Goal: Information Seeking & Learning: Learn about a topic

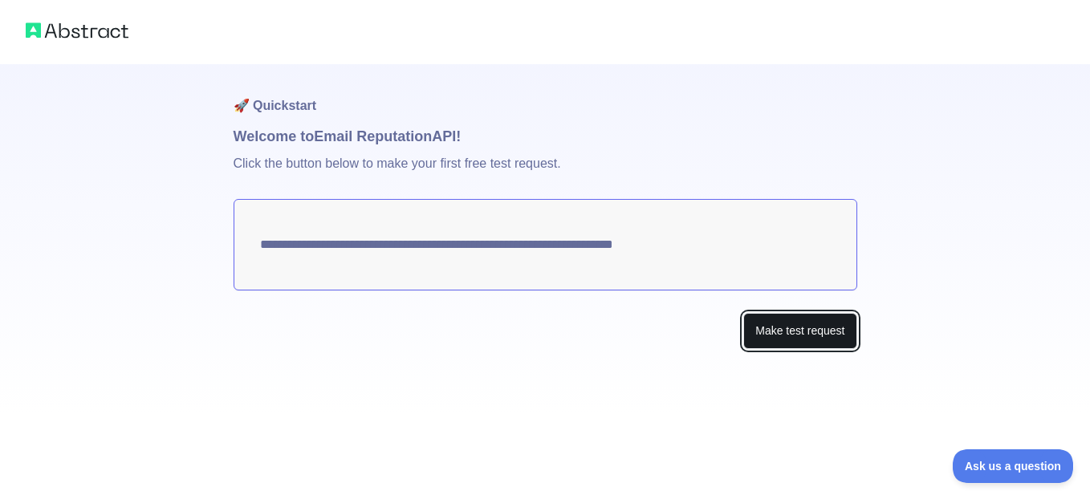
click at [797, 327] on button "Make test request" at bounding box center [799, 331] width 113 height 36
